Goal: Transaction & Acquisition: Book appointment/travel/reservation

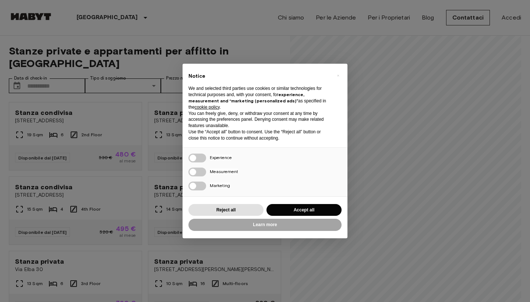
click at [299, 209] on button "Accept all" at bounding box center [304, 210] width 75 height 12
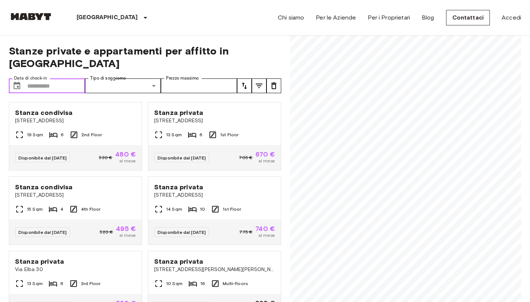
click at [69, 78] on input "Data di check-in" at bounding box center [56, 85] width 58 height 15
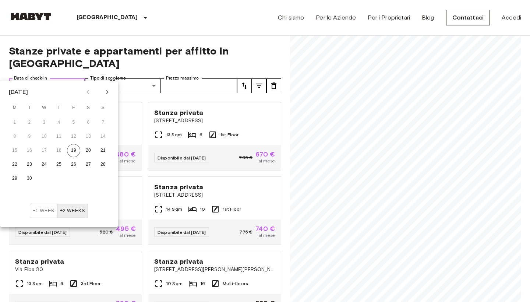
click at [42, 78] on input "Data di check-in" at bounding box center [56, 85] width 58 height 15
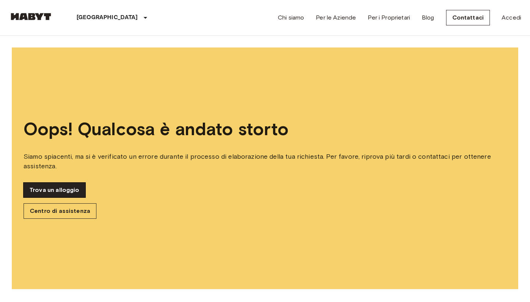
click at [84, 193] on link "Trova un alloggio" at bounding box center [55, 190] width 62 height 15
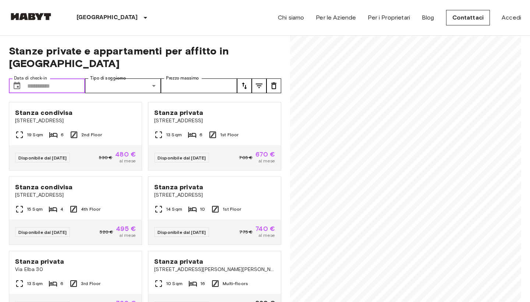
click at [50, 78] on input "Data di check-in" at bounding box center [56, 85] width 58 height 15
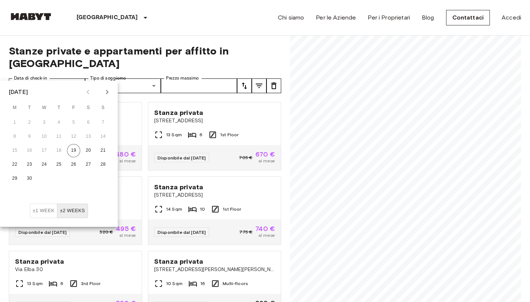
click at [105, 94] on icon "Next month" at bounding box center [107, 92] width 9 height 9
click at [40, 123] on button "1" at bounding box center [44, 122] width 13 height 13
type input "**********"
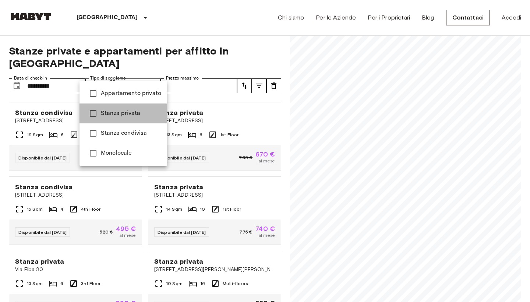
click at [119, 116] on span "Stanza privata" at bounding box center [131, 113] width 60 height 9
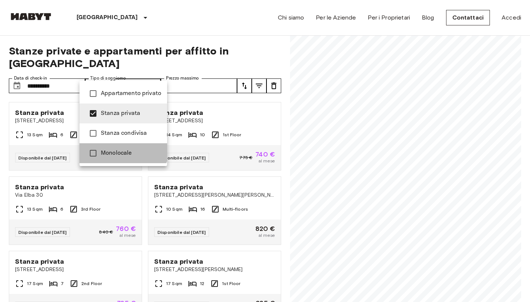
click at [121, 147] on li "Monolocale" at bounding box center [124, 153] width 88 height 20
type input "**********"
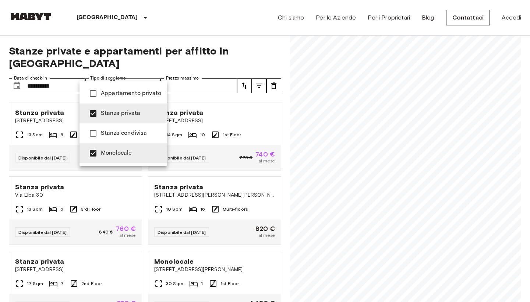
click at [148, 69] on div at bounding box center [265, 151] width 530 height 302
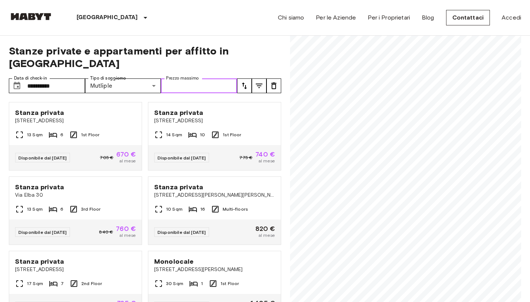
click at [181, 78] on input "Prezzo massimo" at bounding box center [199, 85] width 76 height 15
type input "***"
click at [262, 81] on icon "tune" at bounding box center [259, 85] width 9 height 9
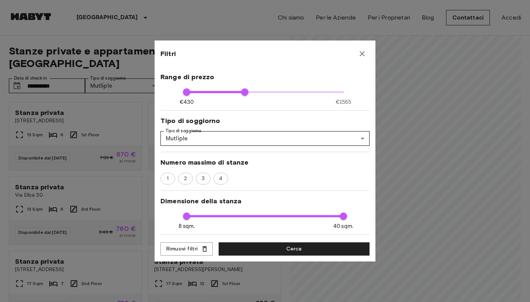
scroll to position [39, 0]
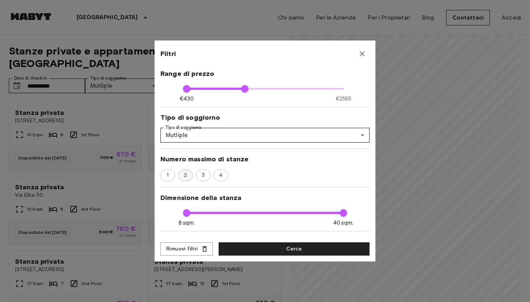
click at [191, 171] on div "2" at bounding box center [185, 175] width 15 height 12
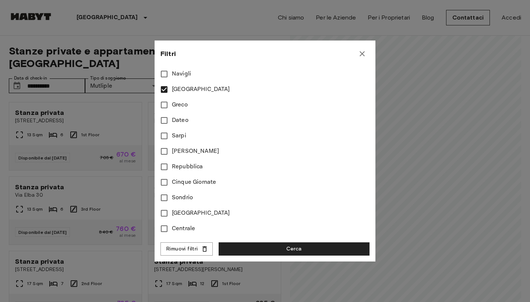
scroll to position [426, 0]
click at [204, 179] on span "Cinque Giornate" at bounding box center [194, 182] width 44 height 9
click at [188, 228] on span "Centrale" at bounding box center [183, 228] width 23 height 9
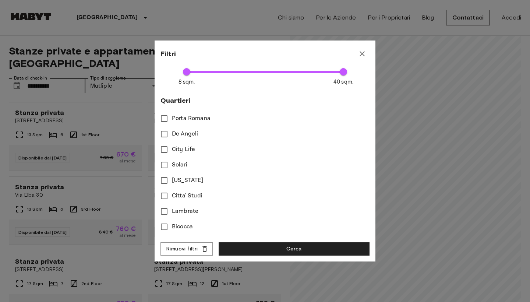
scroll to position [181, 0]
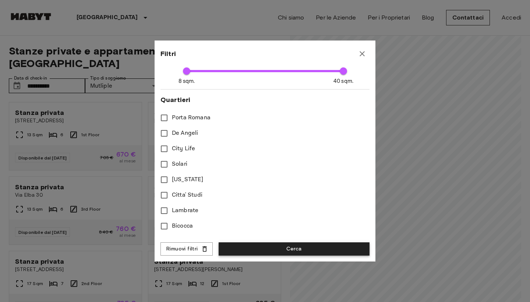
click at [256, 249] on button "Cerca" at bounding box center [294, 249] width 151 height 14
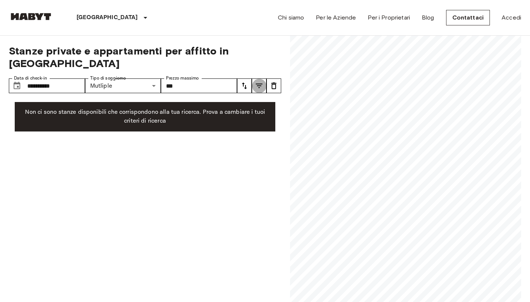
click at [256, 84] on icon "tune" at bounding box center [259, 86] width 7 height 4
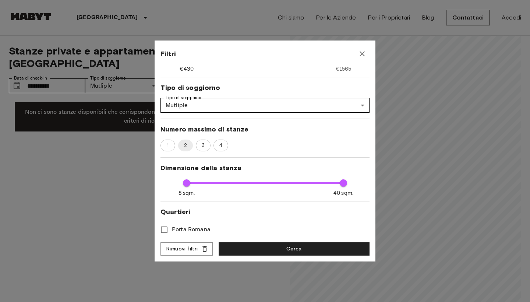
scroll to position [99, 0]
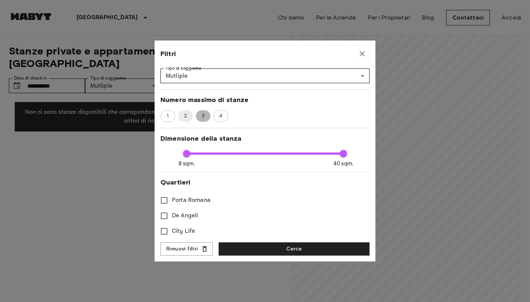
click at [203, 117] on span "3" at bounding box center [203, 115] width 11 height 7
click at [267, 247] on button "Cerca" at bounding box center [294, 249] width 151 height 14
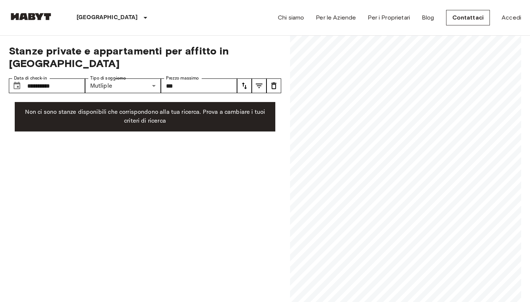
click at [256, 78] on button "tune" at bounding box center [259, 85] width 15 height 15
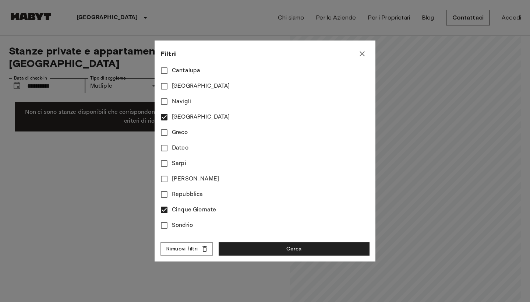
scroll to position [399, 0]
click at [260, 250] on button "Cerca" at bounding box center [294, 249] width 151 height 14
